Goal: Find specific page/section: Find specific page/section

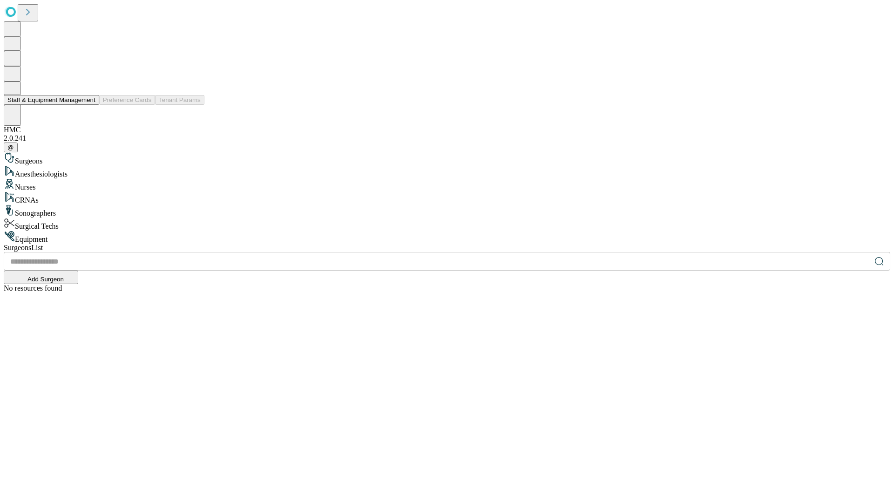
click at [89, 105] on button "Staff & Equipment Management" at bounding box center [51, 100] width 95 height 10
